Goal: Task Accomplishment & Management: Complete application form

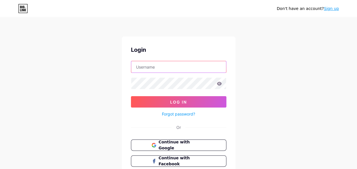
click at [165, 65] on input "text" at bounding box center [178, 66] width 95 height 11
type input "[EMAIL_ADDRESS][DOMAIN_NAME]"
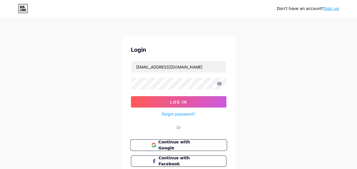
click at [182, 142] on span "Continue with Google" at bounding box center [181, 145] width 47 height 12
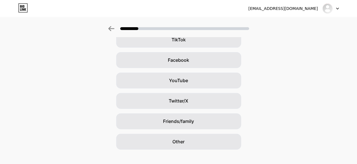
scroll to position [80, 0]
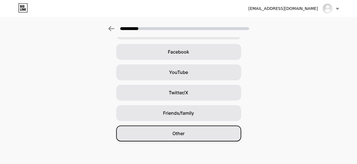
click at [192, 134] on div "Other" at bounding box center [178, 134] width 125 height 16
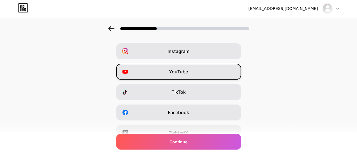
click at [208, 68] on div "YouTube" at bounding box center [178, 72] width 125 height 16
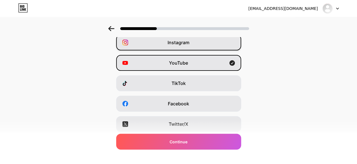
click at [205, 47] on div "Instagram" at bounding box center [178, 43] width 125 height 16
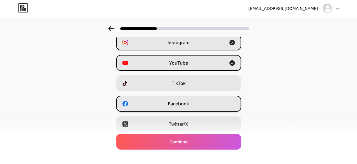
click at [237, 104] on div "Facebook" at bounding box center [178, 104] width 125 height 16
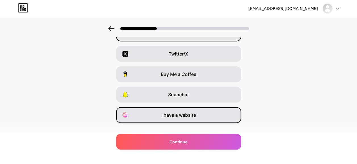
scroll to position [109, 0]
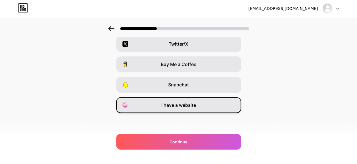
click at [224, 104] on div "I have a website" at bounding box center [178, 105] width 125 height 16
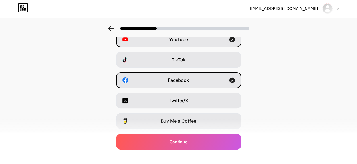
scroll to position [0, 0]
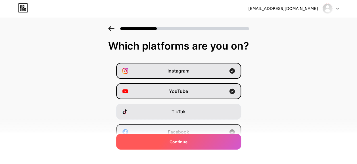
click at [205, 140] on div "Continue" at bounding box center [178, 142] width 125 height 16
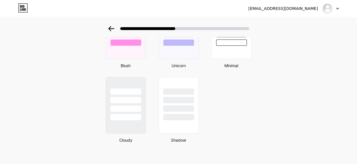
scroll to position [512, 0]
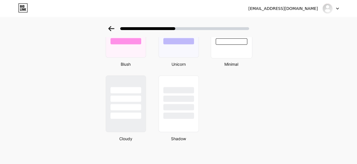
click at [236, 52] on div at bounding box center [230, 29] width 41 height 58
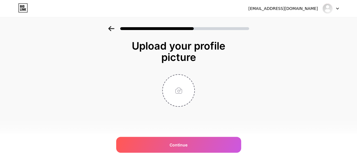
scroll to position [0, 0]
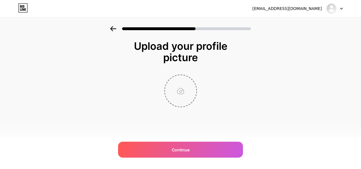
click at [172, 94] on input "file" at bounding box center [180, 90] width 31 height 31
type input "C:\fakepath\cv pic 2.jpg"
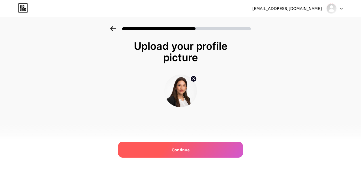
click at [198, 148] on div "Continue" at bounding box center [180, 149] width 125 height 16
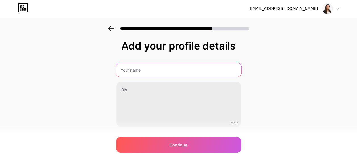
click at [154, 68] on input "text" at bounding box center [177, 70] width 125 height 14
type input "Natalia Galvez"
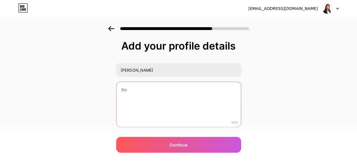
click at [145, 93] on textarea at bounding box center [178, 105] width 124 height 46
click at [147, 94] on textarea at bounding box center [177, 105] width 125 height 46
paste textarea "i"
type textarea "i"
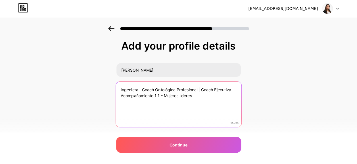
click at [160, 96] on textarea "Ingeniera | Coach Ontológica Profesional | Coach Ejecutiva Acompañamiento 1:1 -…" at bounding box center [177, 105] width 125 height 46
click at [205, 90] on textarea "Ingeniera | Coach Ontológica Profesional | Coach Ejecutiva Acompañamiento 1:1 -…" at bounding box center [177, 105] width 125 height 46
click at [165, 97] on textarea "Ingeniera | Coach Ontológica Profesional | Coach Ejecutiva Acompañamiento 1:1 -…" at bounding box center [177, 105] width 125 height 46
click at [200, 95] on textarea "Ingeniera | Coach Ontológica Profesional | Coach Ejecutiva Acompañamiento 1:1 -…" at bounding box center [177, 105] width 125 height 46
click at [155, 95] on textarea "Ingeniera | Coach Ontológica Profesional | Coach Ejecutiva Acompañamiento 1:1 -…" at bounding box center [177, 105] width 125 height 46
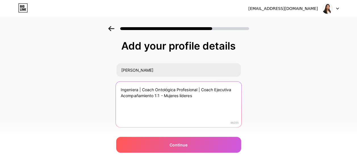
click at [170, 96] on textarea "Ingeniera | Coach Ontológica Profesional | Coach Ejecutiva Acompañamiento 1:1 -…" at bounding box center [177, 105] width 125 height 46
click at [205, 96] on textarea "Ingeniera | Coach Ontológica Profesional | Coach Ejecutiva Acompañamiento 1:1 -…" at bounding box center [177, 105] width 125 height 46
click at [157, 104] on textarea "Ingeniera | Coach Ontológica Profesional | Coach Ejecutiva Acompañamiento 1:1 -…" at bounding box center [177, 105] width 125 height 46
click at [208, 96] on textarea "Ingeniera | Coach Ontológica Profesional | Coach Ejecutiva Acompañamiento 1:1 -…" at bounding box center [177, 105] width 125 height 46
click at [218, 94] on textarea "Ingeniera | Coach Ontológica Profesional | Coach Ejecutiva Acompañamiento 1:1 -…" at bounding box center [177, 105] width 125 height 46
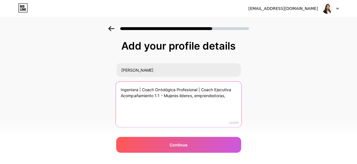
click at [166, 95] on textarea "Ingeniera | Coach Ontológica Profesional | Coach Ejecutiva Acompañamiento 1:1 -…" at bounding box center [177, 105] width 125 height 46
click at [190, 102] on textarea "Ingeniera | Coach Ontológica Profesional | Coach Ejecutiva Acompañamiento 1:1 M…" at bounding box center [177, 105] width 125 height 46
click at [154, 104] on textarea "Ingeniera | Coach Ontológica Profesional | Coach Ejecutiva Acompañamiento 1:1 M…" at bounding box center [177, 105] width 125 height 46
click at [206, 99] on textarea "Ingeniera | Coach Ontológica Profesional | Coach Ejecutiva Acompañamiento 1:1 M…" at bounding box center [177, 105] width 125 height 46
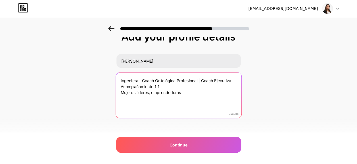
scroll to position [14, 0]
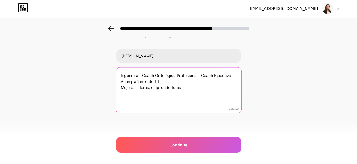
click at [152, 88] on textarea "Ingeniera | Coach Ontológica Profesional | Coach Ejecutiva Acompañamiento 1:1 M…" at bounding box center [177, 91] width 125 height 46
drag, startPoint x: 200, startPoint y: 86, endPoint x: 151, endPoint y: 89, distance: 49.2
click at [151, 89] on textarea "Ingeniera | Coach Ontológica Profesional | Coach Ejecutiva Acompañamiento 1:1 M…" at bounding box center [177, 91] width 125 height 46
click at [153, 89] on textarea "Ingeniera | Coach Ontológica Profesional | Coach Ejecutiva Acompañamiento 1:1 M…" at bounding box center [177, 91] width 125 height 46
click at [225, 87] on textarea "Ingeniera | Coach Ontológica Profesional | Coach Ejecutiva Acompañamiento 1:1 M…" at bounding box center [177, 91] width 125 height 46
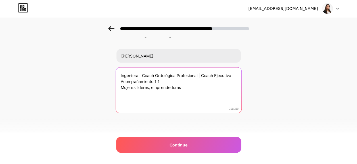
click at [152, 89] on textarea "Ingeniera | Coach Ontológica Profesional | Coach Ejecutiva Acompañamiento 1:1 M…" at bounding box center [177, 91] width 125 height 46
click at [156, 87] on textarea "Ingeniera | Coach Ontológica Profesional | Coach Ejecutiva Acompañamiento 1:1 M…" at bounding box center [177, 91] width 125 height 46
click at [198, 90] on textarea "Ingeniera | Coach Ontológica Profesional | Coach Ejecutiva Acompañamiento 1:1 M…" at bounding box center [177, 91] width 125 height 46
click at [199, 85] on textarea "Ingeniera | Coach Ontológica Profesional | Coach Ejecutiva Acompañamiento 1:1 M…" at bounding box center [177, 91] width 125 height 46
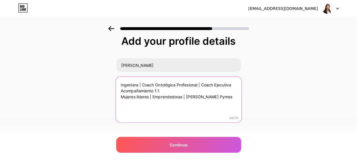
scroll to position [0, 0]
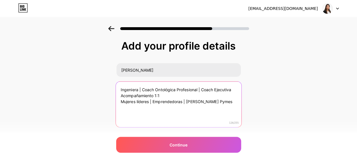
click at [148, 111] on textarea "Ingeniera | Coach Ontológica Profesional | Coach Ejecutiva Acompañamiento 1:1 M…" at bounding box center [177, 105] width 125 height 46
click at [133, 112] on textarea "Ingeniera | Coach Ontológica Profesional | Coach Ejecutiva Acompañamiento 1:1 M…" at bounding box center [177, 105] width 125 height 46
click at [133, 107] on textarea "Ingeniera | Coach Ontológica Profesional | Coach Ejecutiva Acompañamiento 1:1 M…" at bounding box center [177, 105] width 125 height 46
paste textarea "ordenar, crecer y disfrutar su negocio desde el equilibrio, la claridad y la hu…"
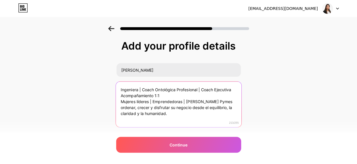
drag, startPoint x: 125, startPoint y: 107, endPoint x: 129, endPoint y: 112, distance: 6.3
click at [125, 107] on textarea "Ingeniera | Coach Ontológica Profesional | Coach Ejecutiva Acompañamiento 1:1 M…" at bounding box center [177, 105] width 125 height 46
click at [180, 109] on textarea "Ingeniera | Coach Ontológica Profesional | Coach Ejecutiva Acompañamiento 1:1 M…" at bounding box center [177, 105] width 125 height 46
click at [174, 108] on textarea "Ingeniera | Coach Ontológica Profesional | Coach Ejecutiva Acompañamiento 1:1 M…" at bounding box center [177, 105] width 125 height 46
click at [170, 113] on textarea "Ingeniera | Coach Ontológica Profesional | Coach Ejecutiva Acompañamiento 1:1 M…" at bounding box center [177, 105] width 125 height 46
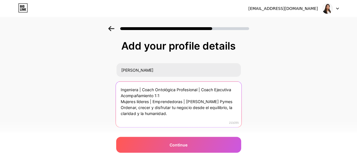
click at [120, 106] on textarea "Ingeniera | Coach Ontológica Profesional | Coach Ejecutiva Acompañamiento 1:1 M…" at bounding box center [177, 105] width 125 height 46
drag, startPoint x: 172, startPoint y: 95, endPoint x: 154, endPoint y: 96, distance: 18.2
click at [154, 96] on textarea "Ingeniera | Coach Ontológica Profesional | Coach Ejecutiva Acompañamiento 1:1 M…" at bounding box center [177, 105] width 125 height 46
click at [167, 95] on textarea "Ingeniera | Coach Ontológica Profesional | Coach Ejecutiva Acompañamiento 1:1 M…" at bounding box center [177, 105] width 125 height 46
drag, startPoint x: 178, startPoint y: 114, endPoint x: 121, endPoint y: 109, distance: 57.6
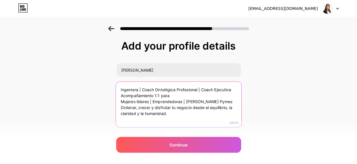
click at [121, 109] on textarea "Ingeniera | Coach Ontológica Profesional | Coach Ejecutiva Acompañamiento 1:1 p…" at bounding box center [177, 105] width 125 height 46
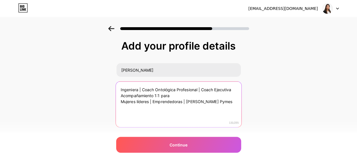
click at [196, 94] on textarea "Ingeniera | Coach Ontológica Profesional | Coach Ejecutiva Acompañamiento 1:1 p…" at bounding box center [177, 105] width 125 height 46
paste textarea "Ordenar, crecer y disfrutar tu negocio desde el equilibrio, la claridad y la hu…"
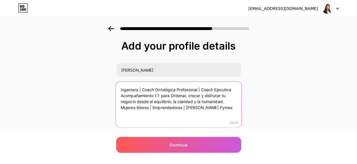
click at [171, 94] on textarea "Ingeniera | Coach Ontológica Profesional | Coach Ejecutiva Acompañamiento 1:1 p…" at bounding box center [177, 105] width 125 height 46
click at [174, 96] on textarea "Ingeniera | Coach Ontológica Profesional | Coach Ejecutiva Acompañamiento 1:1 p…" at bounding box center [177, 105] width 125 height 46
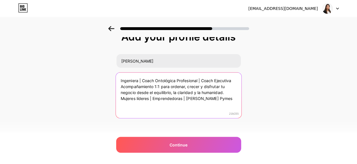
scroll to position [14, 0]
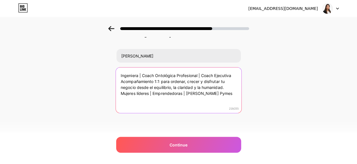
click at [228, 87] on textarea "Ingeniera | Coach Ontológica Profesional | Coach Ejecutiva Acompañamiento 1:1 p…" at bounding box center [177, 91] width 125 height 46
click at [203, 98] on textarea "Ingeniera | Coach Ontológica Profesional | Coach Ejecutiva Acompañamiento 1:1 p…" at bounding box center [177, 91] width 125 height 46
drag, startPoint x: 174, startPoint y: 101, endPoint x: 108, endPoint y: 102, distance: 66.4
click at [108, 102] on div "Add your profile details Natalia Galvez Ingeniera | Coach Ontológica Profesiona…" at bounding box center [178, 77] width 357 height 130
drag, startPoint x: 192, startPoint y: 100, endPoint x: 109, endPoint y: 99, distance: 82.9
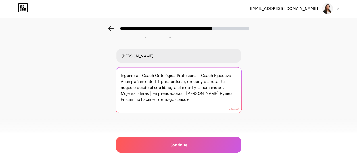
click at [109, 99] on div "Add your profile details Natalia Galvez Ingeniera | Coach Ontológica Profesiona…" at bounding box center [178, 77] width 357 height 130
click at [235, 86] on textarea "Ingeniera | Coach Ontológica Profesional | Coach Ejecutiva Acompañamiento 1:1 p…" at bounding box center [177, 91] width 125 height 46
click at [191, 99] on textarea "Ingeniera | Coach Ontológica Profesional | Coach Ejecutiva Acompañamiento 1:1 p…" at bounding box center [177, 91] width 125 height 46
click at [206, 96] on textarea "Ingeniera | Coach Ontológica Profesional | Coach Ejecutiva Acompañamiento 1:1 p…" at bounding box center [177, 91] width 125 height 46
click at [162, 98] on textarea "Ingeniera | Coach Ontológica Profesional | Coach Ejecutiva Acompañamiento 1:1 p…" at bounding box center [177, 91] width 125 height 46
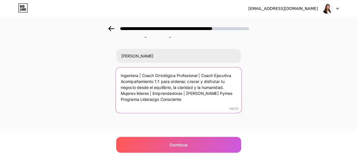
click at [205, 102] on textarea "Ingeniera | Coach Ontológica Profesional | Coach Ejecutiva Acompañamiento 1:1 p…" at bounding box center [177, 91] width 125 height 46
click at [233, 92] on textarea "Ingeniera | Coach Ontológica Profesional | Coach Ejecutiva Acompañamiento 1:1 p…" at bounding box center [177, 91] width 125 height 46
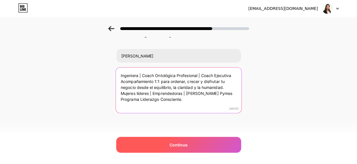
type textarea "Ingeniera | Coach Ontológica Profesional | Coach Ejecutiva Acompañamiento 1:1 p…"
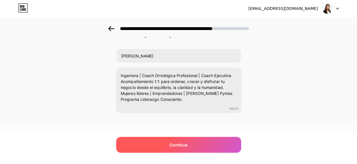
click at [187, 144] on span "Continue" at bounding box center [178, 145] width 18 height 6
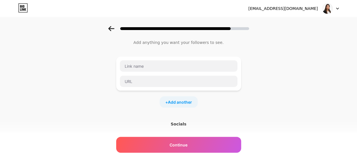
scroll to position [0, 0]
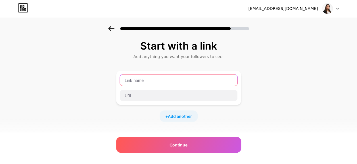
click at [145, 81] on input "text" at bounding box center [178, 80] width 117 height 11
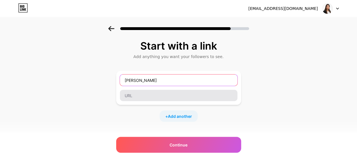
type input "Natalia Galvez"
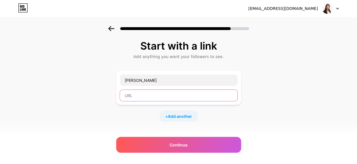
click at [145, 98] on input "text" at bounding box center [178, 95] width 117 height 11
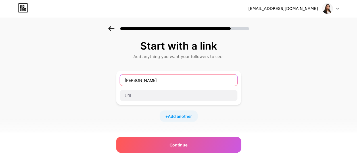
click at [166, 81] on input "Natalia Galvez" at bounding box center [178, 80] width 117 height 11
drag, startPoint x: 196, startPoint y: 82, endPoint x: 109, endPoint y: 74, distance: 87.1
click at [109, 74] on div "Start with a link Add anything you want your followers to see. Natalia Galvez +…" at bounding box center [178, 125] width 357 height 199
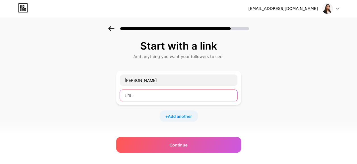
click at [153, 94] on input "text" at bounding box center [178, 95] width 117 height 11
paste input "www.linkedin.com/in/nataliagalveza"
type input "www.linkedin.com/in/nataliagalveza"
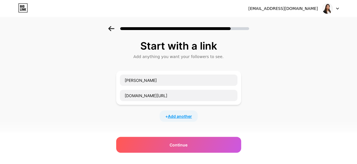
click at [188, 115] on span "Add another" at bounding box center [180, 116] width 24 height 6
click at [150, 117] on input "text" at bounding box center [178, 119] width 117 height 11
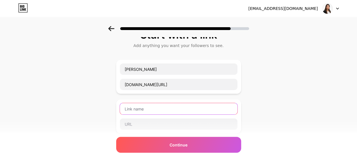
scroll to position [28, 0]
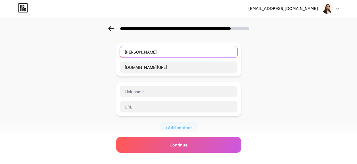
drag, startPoint x: 156, startPoint y: 50, endPoint x: 119, endPoint y: 50, distance: 36.9
click at [119, 50] on div "Natalia Galvez www.linkedin.com/in/nataliagalveza" at bounding box center [178, 60] width 125 height 34
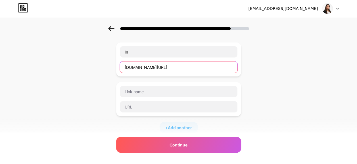
drag, startPoint x: 193, startPoint y: 66, endPoint x: 167, endPoint y: 70, distance: 26.9
click at [167, 70] on input "www.linkedin.com/in/nataliagalveza" at bounding box center [178, 67] width 117 height 11
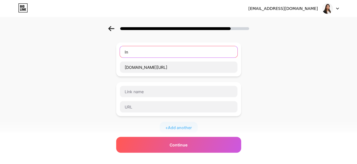
click at [155, 49] on input "In" at bounding box center [178, 51] width 117 height 11
type input "I"
paste input "nataliagalveza"
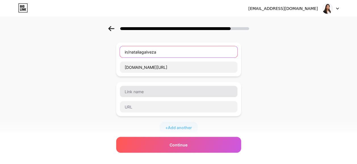
type input "in/nataliagalveza"
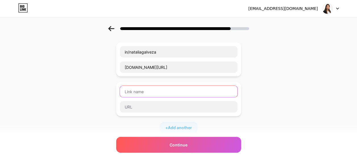
click at [147, 95] on input "text" at bounding box center [178, 91] width 117 height 11
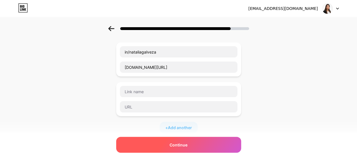
click at [184, 145] on span "Continue" at bounding box center [178, 145] width 18 height 6
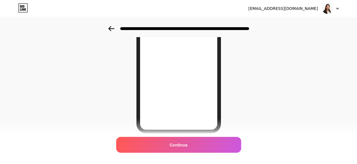
scroll to position [0, 0]
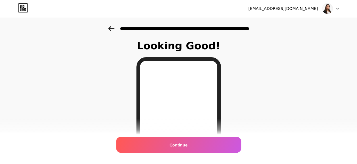
click at [114, 30] on icon at bounding box center [111, 28] width 6 height 5
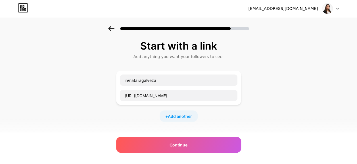
click at [111, 30] on icon at bounding box center [111, 28] width 6 height 5
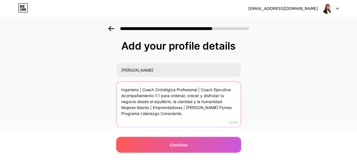
click at [164, 94] on textarea "Ingeniera | Coach Ontológica Profesional | Coach Ejecutiva Acompañamiento 1:1 p…" at bounding box center [178, 105] width 124 height 46
click at [211, 102] on textarea "Ingeniera | Coach Ontológica Profesional | Coach Ejecutiva Acompañamiento 1:1 p…" at bounding box center [177, 105] width 125 height 46
click at [124, 107] on textarea "Ingeniera | Coach Ontológica Profesional | Coach Ejecutiva Acompañamiento 1:1 p…" at bounding box center [177, 105] width 125 height 46
click at [121, 96] on textarea "Ingeniera | Coach Ontológica Profesional | Coach Ejecutiva Acompañamiento 1:1 p…" at bounding box center [177, 105] width 125 height 46
drag, startPoint x: 122, startPoint y: 114, endPoint x: 192, endPoint y: 115, distance: 69.5
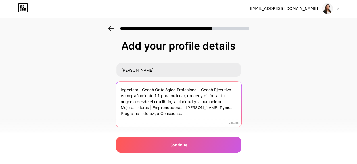
click at [192, 115] on textarea "Ingeniera | Coach Ontológica Profesional | Coach Ejecutiva Acompañamiento 1:1 p…" at bounding box center [177, 105] width 125 height 46
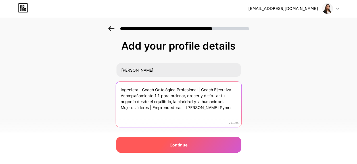
type textarea "Ingeniera | Coach Ontológica Profesional | Coach Ejecutiva Acompañamiento 1:1 p…"
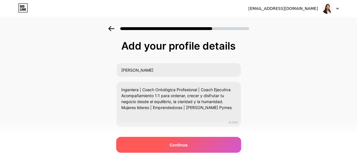
click at [198, 147] on div "Continue" at bounding box center [178, 145] width 125 height 16
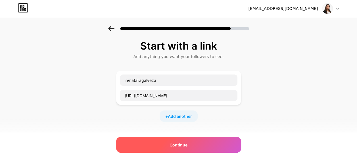
click at [194, 144] on div "Continue" at bounding box center [178, 145] width 125 height 16
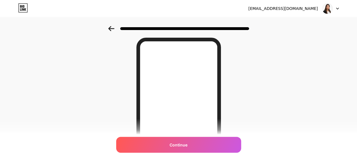
scroll to position [28, 0]
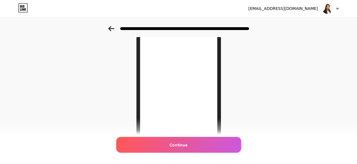
click at [115, 24] on div at bounding box center [178, 27] width 357 height 20
click at [108, 30] on div at bounding box center [178, 27] width 357 height 20
click at [112, 29] on icon at bounding box center [111, 28] width 6 height 5
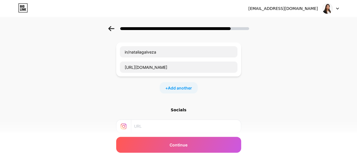
scroll to position [0, 0]
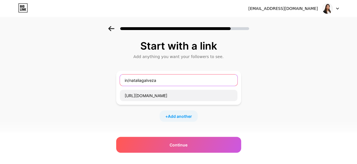
drag, startPoint x: 141, startPoint y: 81, endPoint x: 65, endPoint y: 82, distance: 76.1
click at [65, 82] on div "Start with a link Add anything you want your followers to see. in/nataliagalvez…" at bounding box center [178, 125] width 357 height 199
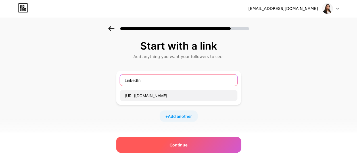
type input "LinkedIn"
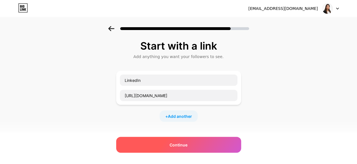
click at [195, 142] on div "Continue" at bounding box center [178, 145] width 125 height 16
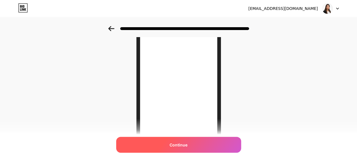
scroll to position [85, 0]
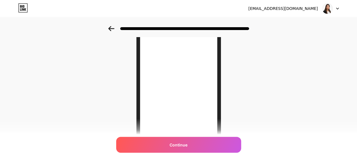
click at [116, 29] on div at bounding box center [178, 28] width 141 height 5
click at [114, 26] on div at bounding box center [178, 27] width 357 height 20
click at [114, 27] on icon at bounding box center [111, 28] width 6 height 5
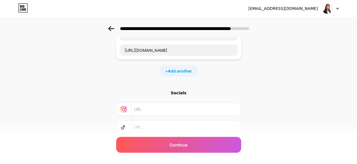
scroll to position [0, 0]
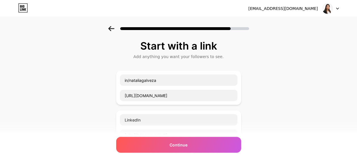
click at [114, 28] on icon at bounding box center [111, 28] width 6 height 5
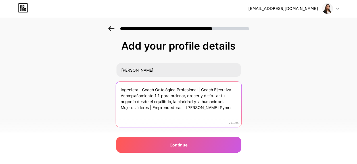
drag, startPoint x: 122, startPoint y: 108, endPoint x: 222, endPoint y: 108, distance: 100.4
click at [222, 108] on textarea "Ingeniera | Coach Ontológica Profesional | Coach Ejecutiva Acompañamiento 1:1 p…" at bounding box center [177, 105] width 125 height 46
click at [142, 105] on textarea "Ingeniera | Coach Ontológica Profesional | Coach Ejecutiva Acompañamiento 1:1 p…" at bounding box center [177, 105] width 125 height 46
click at [123, 109] on textarea "Ingeniera | Coach Ontológica Profesional | Coach Ejecutiva Acompañamiento 1:1 p…" at bounding box center [177, 105] width 125 height 46
click at [228, 100] on textarea "Ingeniera | Coach Ontológica Profesional | Coach Ejecutiva Acompañamiento 1:1 p…" at bounding box center [177, 105] width 125 height 46
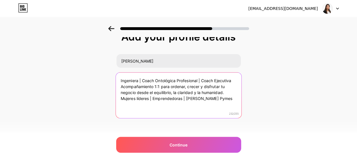
scroll to position [14, 0]
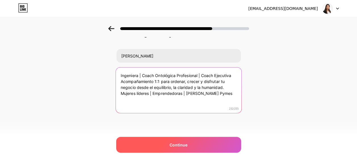
type textarea "Ingeniera | Coach Ontológica Profesional | Coach Ejecutiva Acompañamiento 1:1 p…"
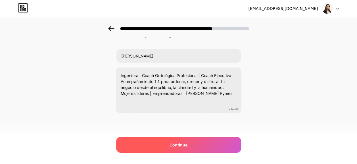
click at [179, 141] on div "Continue" at bounding box center [178, 145] width 125 height 16
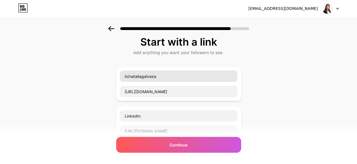
scroll to position [0, 0]
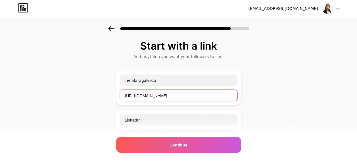
drag, startPoint x: 217, startPoint y: 98, endPoint x: 104, endPoint y: 96, distance: 112.6
click at [105, 96] on div "Start with a link Add anything you want your followers to see. in/nataliagalvez…" at bounding box center [178, 145] width 357 height 239
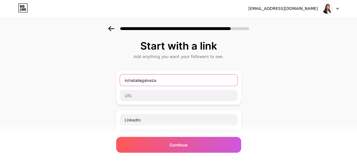
drag, startPoint x: 210, startPoint y: 75, endPoint x: 111, endPoint y: 77, distance: 99.3
click at [111, 77] on div "Start with a link Add anything you want your followers to see. in/nataliagalvez…" at bounding box center [178, 145] width 357 height 239
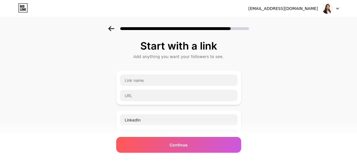
drag, startPoint x: 242, startPoint y: 86, endPoint x: 279, endPoint y: 86, distance: 36.3
click at [245, 86] on div "Start with a link Add anything you want your followers to see. LinkedIn http://…" at bounding box center [178, 145] width 357 height 239
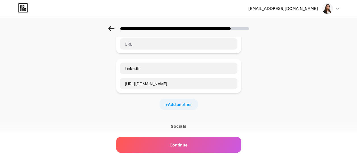
scroll to position [57, 0]
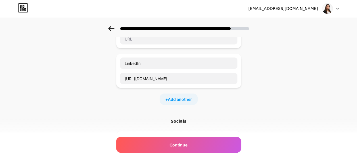
click at [184, 119] on div "Socials" at bounding box center [178, 122] width 125 height 6
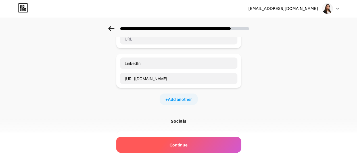
click at [187, 144] on span "Continue" at bounding box center [178, 145] width 18 height 6
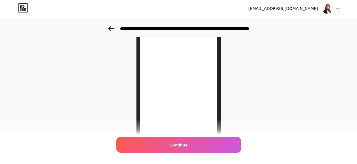
scroll to position [113, 0]
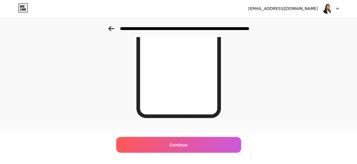
click at [117, 29] on div at bounding box center [178, 28] width 141 height 5
click at [113, 28] on icon at bounding box center [111, 28] width 6 height 5
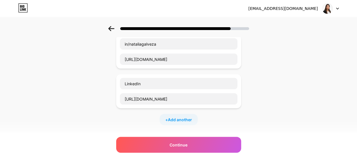
scroll to position [0, 0]
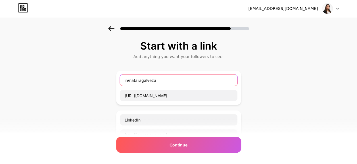
drag, startPoint x: 209, startPoint y: 77, endPoint x: 70, endPoint y: 83, distance: 139.4
click at [70, 83] on div "Start with a link Add anything you want your followers to see. in/nataliagalvez…" at bounding box center [178, 145] width 357 height 239
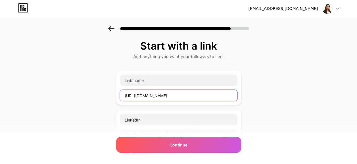
drag, startPoint x: 212, startPoint y: 93, endPoint x: 78, endPoint y: 93, distance: 133.9
click at [78, 93] on div "Start with a link Add anything you want your followers to see. http://www.linke…" at bounding box center [178, 145] width 357 height 239
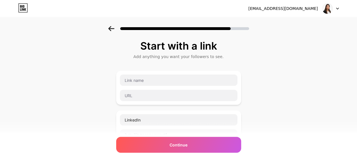
click at [319, 84] on div "Start with a link Add anything you want your followers to see. LinkedIn http://…" at bounding box center [178, 145] width 357 height 239
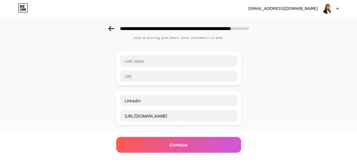
scroll to position [28, 0]
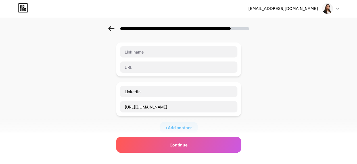
click at [115, 26] on div at bounding box center [178, 27] width 357 height 20
click at [114, 29] on icon at bounding box center [111, 28] width 6 height 5
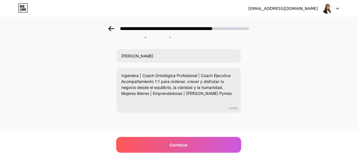
scroll to position [0, 0]
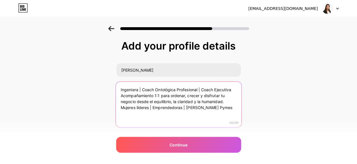
click at [189, 89] on textarea "Ingeniera | Coach Ontológica Profesional | Coach Ejecutiva Acompañamiento 1:1 p…" at bounding box center [177, 105] width 125 height 46
click at [224, 89] on textarea "Ingeniera | Coach Ontológica Profesional | Coach Ejecutiva Acompañamiento 1:1 p…" at bounding box center [177, 105] width 125 height 46
click at [237, 92] on textarea "Ingeniera | Coach Ontológica Profesional | Coach Ejecutiva Acompañamiento 1:1 p…" at bounding box center [177, 105] width 125 height 46
click at [164, 94] on textarea "Ingeniera | Coach Ontológica Profesional | Coach Ejecutiva Acompañamiento 1:1 p…" at bounding box center [177, 105] width 125 height 46
click at [229, 103] on textarea "Ingeniera | Coach Ontológica Profesional | Coach Ejecutiva Acompañamiento 1:1 p…" at bounding box center [177, 105] width 125 height 46
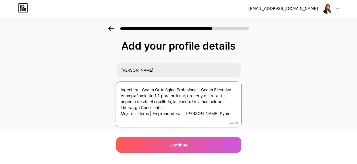
drag, startPoint x: 173, startPoint y: 108, endPoint x: 101, endPoint y: 105, distance: 71.9
click at [101, 105] on div "Add your profile details Natalia Galvez Ingeniera | Coach Ontológica Profesiona…" at bounding box center [178, 91] width 357 height 130
drag, startPoint x: 223, startPoint y: 115, endPoint x: 111, endPoint y: 105, distance: 111.9
click at [111, 105] on div "Add your profile details Natalia Galvez Ingeniera | Coach Ontológica Profesiona…" at bounding box center [178, 91] width 357 height 130
click at [162, 96] on textarea "Ingeniera | Coach Ontológica Profesional | Coach Ejecutiva Acompañamiento 1:1 p…" at bounding box center [177, 105] width 125 height 46
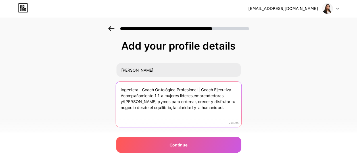
click at [179, 111] on textarea "Ingeniera | Coach Ontológica Profesional | Coach Ejecutiva Acompañamiento 1:1 a…" at bounding box center [177, 105] width 125 height 46
click at [167, 97] on textarea "Ingeniera | Coach Ontológica Profesional | Coach Ejecutiva Acompañamiento 1:1 a…" at bounding box center [177, 105] width 125 height 46
click at [149, 102] on textarea "Ingeniera | Coach Ontológica Profesional | Coach Ejecutiva Acompañamiento 1:1 a…" at bounding box center [177, 105] width 125 height 46
click at [151, 101] on textarea "Ingeniera | Coach Ontológica Profesional | Coach Ejecutiva Acompañamiento 1:1 a…" at bounding box center [177, 105] width 125 height 46
drag, startPoint x: 159, startPoint y: 102, endPoint x: 151, endPoint y: 102, distance: 8.5
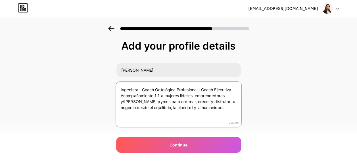
click at [151, 102] on textarea "Ingeniera | Coach Ontológica Profesional | Coach Ejecutiva Acompañamiento 1:1 a…" at bounding box center [177, 105] width 125 height 46
click at [227, 103] on textarea "Ingeniera | Coach Ontológica Profesional | Coach Ejecutiva Acompañamiento 1:1 a…" at bounding box center [177, 105] width 125 height 46
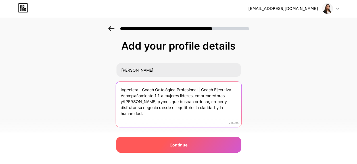
type textarea "Ingeniera | Coach Ontológica Profesional | Coach Ejecutiva Acompañamiento 1:1 a…"
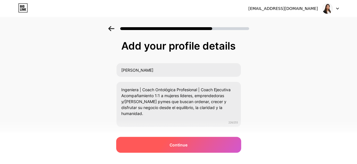
click at [211, 144] on div "Continue" at bounding box center [178, 145] width 125 height 16
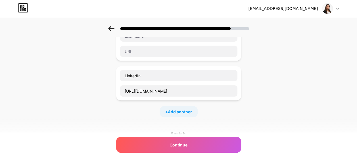
scroll to position [57, 0]
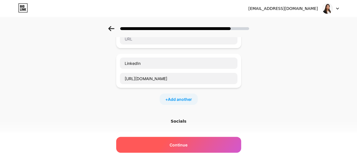
click at [184, 141] on div "Continue" at bounding box center [178, 145] width 125 height 16
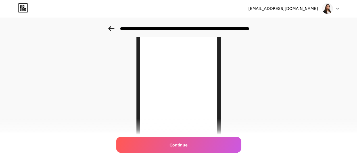
click at [111, 31] on icon at bounding box center [111, 28] width 6 height 5
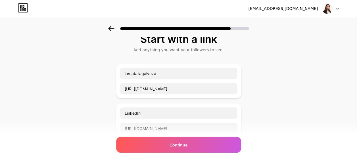
scroll to position [0, 0]
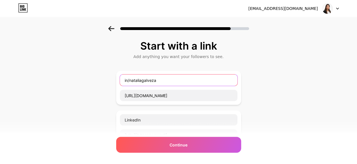
drag, startPoint x: 186, startPoint y: 79, endPoint x: 104, endPoint y: 75, distance: 81.8
click at [104, 75] on div "Start with a link Add anything you want your followers to see. in/nataliagalvez…" at bounding box center [178, 145] width 357 height 239
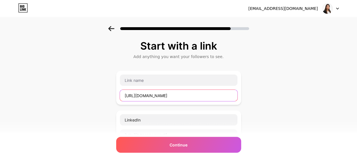
drag, startPoint x: 178, startPoint y: 92, endPoint x: 107, endPoint y: 91, distance: 71.5
click at [103, 91] on div "Start with a link Add anything you want your followers to see. http://www.linke…" at bounding box center [178, 145] width 357 height 239
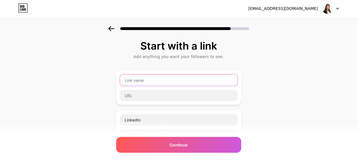
click at [152, 81] on input "text" at bounding box center [178, 80] width 117 height 11
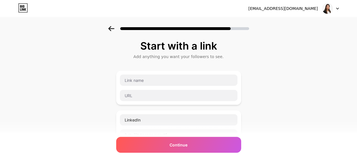
click at [305, 81] on div "Start with a link Add anything you want your followers to see. LinkedIn http://…" at bounding box center [178, 145] width 357 height 239
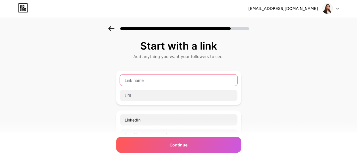
click at [179, 79] on input "text" at bounding box center [178, 80] width 117 height 11
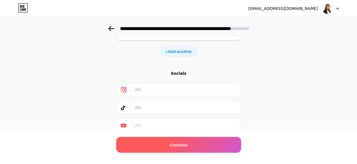
scroll to position [113, 0]
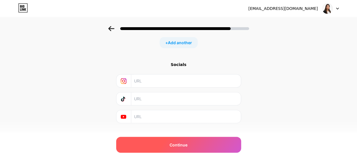
click at [180, 152] on div "Continue" at bounding box center [178, 145] width 125 height 16
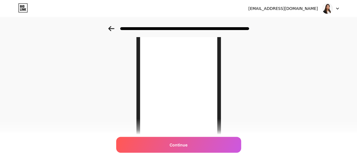
scroll to position [0, 0]
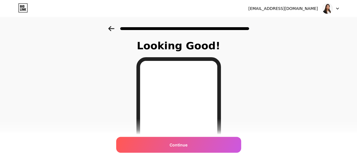
click at [111, 25] on div at bounding box center [178, 27] width 357 height 20
click at [112, 29] on icon at bounding box center [111, 28] width 6 height 5
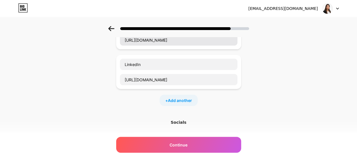
scroll to position [57, 0]
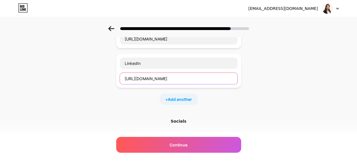
drag, startPoint x: 216, startPoint y: 77, endPoint x: 95, endPoint y: 75, distance: 121.7
click at [95, 75] on div "Start with a link Add anything you want your followers to see. in/nataliagalvez…" at bounding box center [178, 88] width 357 height 239
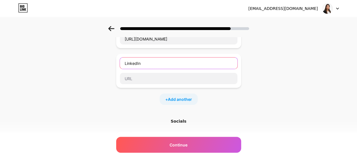
drag, startPoint x: 169, startPoint y: 64, endPoint x: 95, endPoint y: 62, distance: 73.8
click at [95, 62] on div "Start with a link Add anything you want your followers to see. in/nataliagalvez…" at bounding box center [178, 88] width 357 height 239
click at [337, 79] on div "Start with a link Add anything you want your followers to see. in/nataliagalvez…" at bounding box center [178, 88] width 357 height 239
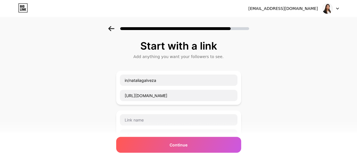
scroll to position [0, 0]
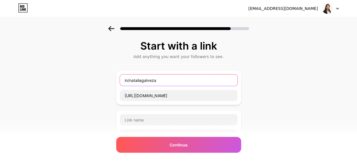
drag, startPoint x: 171, startPoint y: 82, endPoint x: 83, endPoint y: 79, distance: 88.6
click at [83, 79] on div "Start with a link Add anything you want your followers to see. in/nataliagalvez…" at bounding box center [178, 145] width 357 height 239
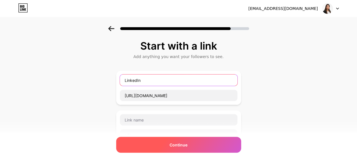
type input "LinkedIn"
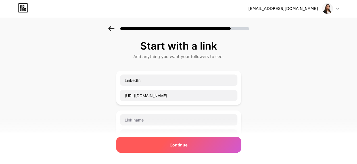
click at [164, 141] on div "Continue" at bounding box center [178, 145] width 125 height 16
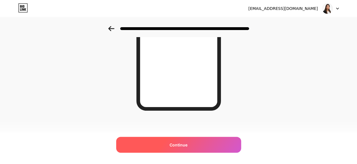
scroll to position [121, 0]
click at [187, 144] on span "Continue" at bounding box center [178, 145] width 18 height 6
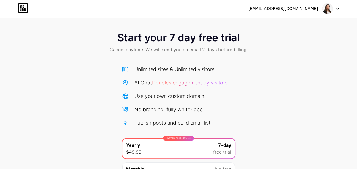
click at [336, 11] on div at bounding box center [330, 8] width 16 height 10
click at [283, 22] on li "Logout" at bounding box center [303, 23] width 70 height 15
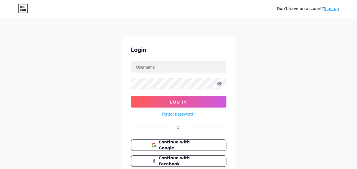
click at [331, 8] on link "Sign up" at bounding box center [330, 8] width 15 height 5
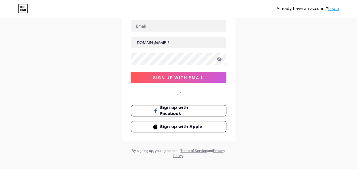
scroll to position [48, 0]
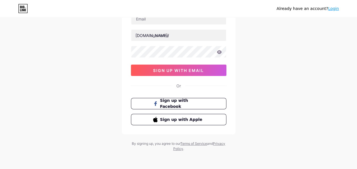
click at [195, 73] on button "sign up with email" at bounding box center [178, 69] width 95 height 11
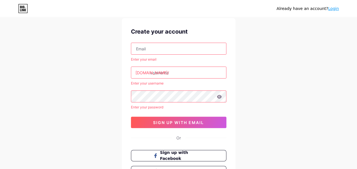
scroll to position [0, 0]
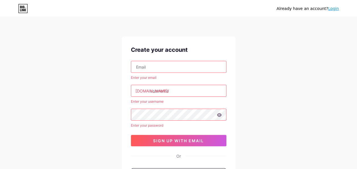
click at [336, 10] on link "Login" at bounding box center [333, 8] width 11 height 5
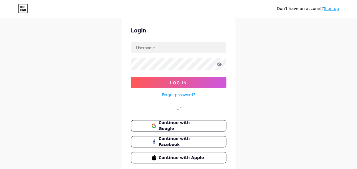
scroll to position [28, 0]
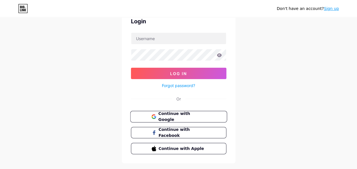
click at [167, 109] on div "Login Log In Forgot password? Or Continue with Google Continue with Facebook Co…" at bounding box center [178, 85] width 113 height 155
click at [167, 111] on button "Continue with Google" at bounding box center [178, 117] width 97 height 12
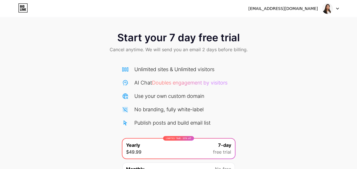
click at [333, 10] on div at bounding box center [330, 8] width 16 height 10
click at [275, 72] on div "Start your 7 day free trial Cancel anytime. We will send you an email 2 days be…" at bounding box center [178, 116] width 357 height 180
click at [22, 10] on icon at bounding box center [23, 7] width 10 height 9
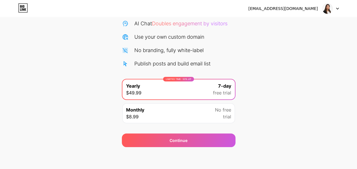
scroll to position [60, 0]
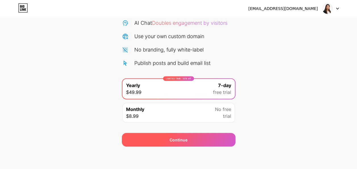
click at [166, 138] on div "Continue" at bounding box center [178, 139] width 113 height 14
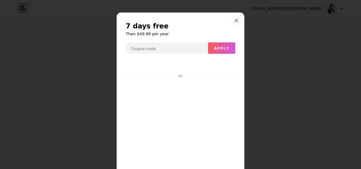
click at [235, 20] on icon at bounding box center [236, 20] width 5 height 5
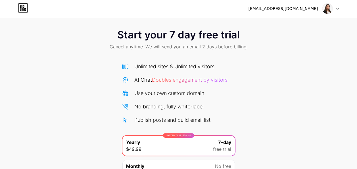
click at [329, 10] on img at bounding box center [327, 8] width 11 height 11
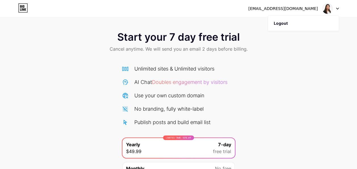
click at [336, 10] on div at bounding box center [330, 8] width 16 height 10
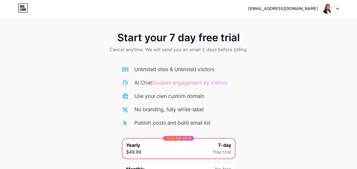
click at [336, 9] on icon at bounding box center [337, 9] width 3 height 2
click at [286, 24] on li "Logout" at bounding box center [303, 23] width 70 height 15
